Goal: Obtain resource: Obtain resource

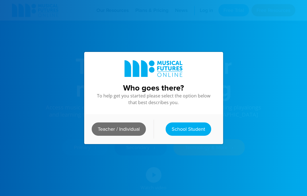
click at [126, 130] on link "Teacher / Individual" at bounding box center [119, 129] width 54 height 13
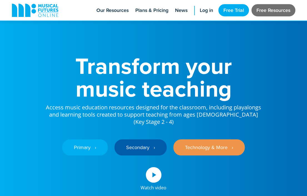
click at [271, 8] on link "Free Resources" at bounding box center [273, 10] width 44 height 12
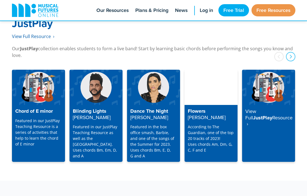
scroll to position [1441, 0]
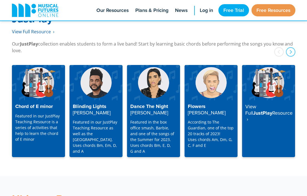
drag, startPoint x: 309, startPoint y: 18, endPoint x: 303, endPoint y: 161, distance: 143.5
click at [91, 109] on strong "[PERSON_NAME]" at bounding box center [92, 112] width 38 height 7
